Goal: Transaction & Acquisition: Purchase product/service

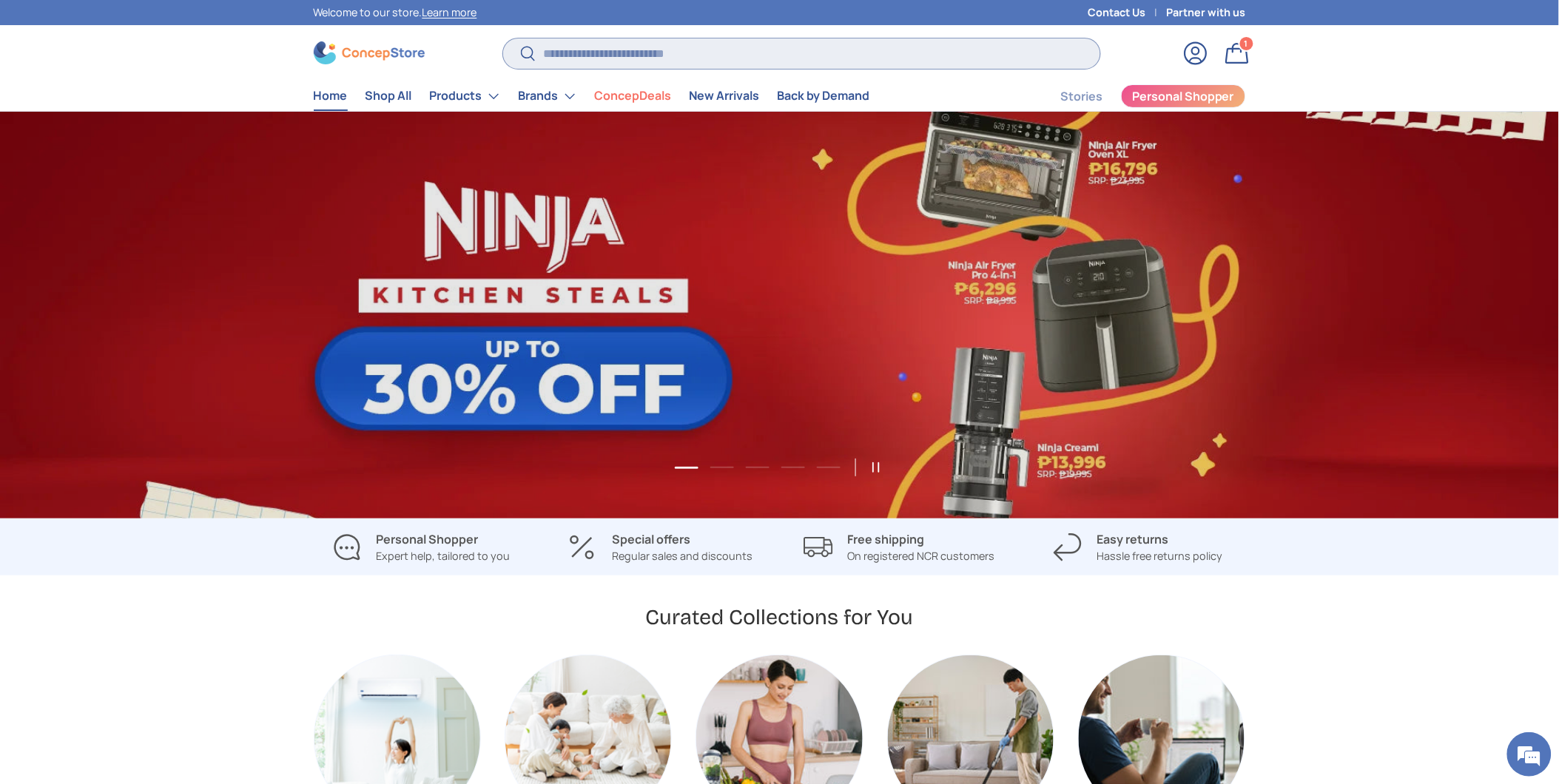
click at [625, 55] on input "Search" at bounding box center [801, 53] width 596 height 31
paste input "**********"
type input "**********"
click at [503, 37] on button "Search" at bounding box center [519, 55] width 33 height 35
